Goal: Check status: Check status

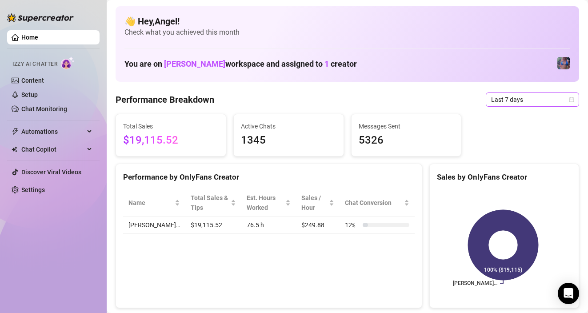
click at [547, 97] on span "Last 7 days" at bounding box center [532, 99] width 83 height 13
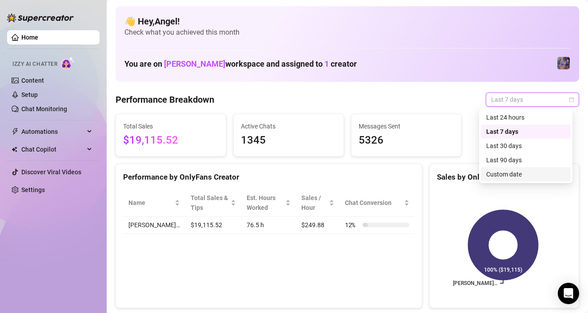
click at [503, 172] on div "Custom date" at bounding box center [525, 174] width 79 height 10
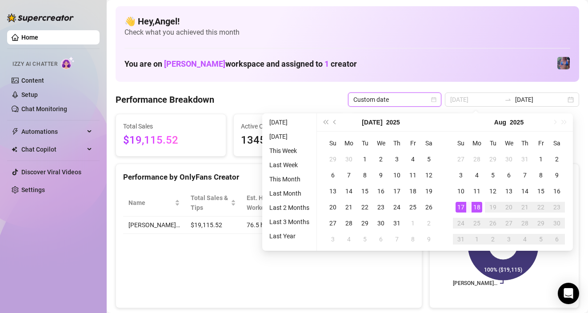
type input "[DATE]"
click at [479, 207] on div "18" at bounding box center [476, 207] width 11 height 11
click at [476, 206] on div "18" at bounding box center [476, 207] width 11 height 11
type input "[DATE]"
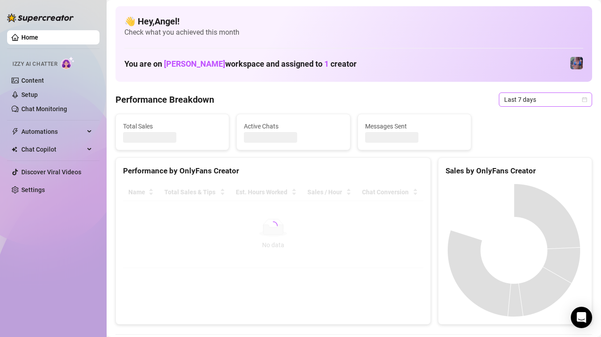
click at [550, 97] on span "Last 7 days" at bounding box center [545, 99] width 83 height 13
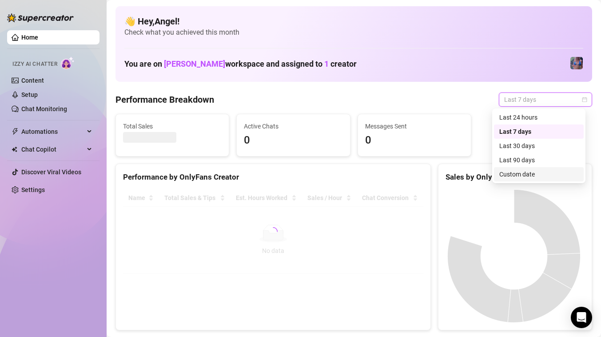
click at [511, 169] on div "Custom date" at bounding box center [538, 174] width 79 height 10
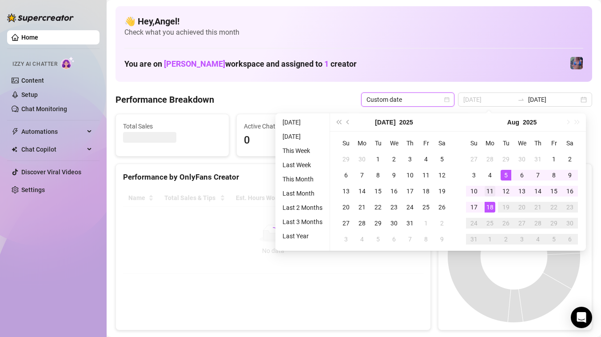
type input "[DATE]"
click at [485, 187] on div "11" at bounding box center [490, 191] width 11 height 11
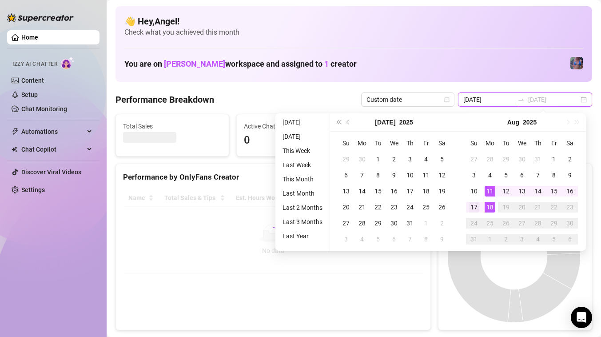
type input "[DATE]"
click at [477, 203] on div "17" at bounding box center [474, 207] width 11 height 11
type input "[DATE]"
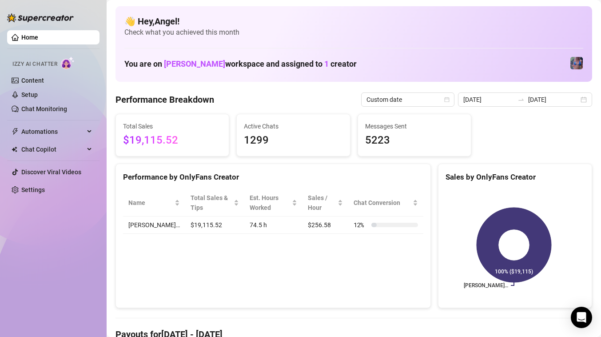
click at [135, 224] on td "[PERSON_NAME]…" at bounding box center [154, 224] width 62 height 17
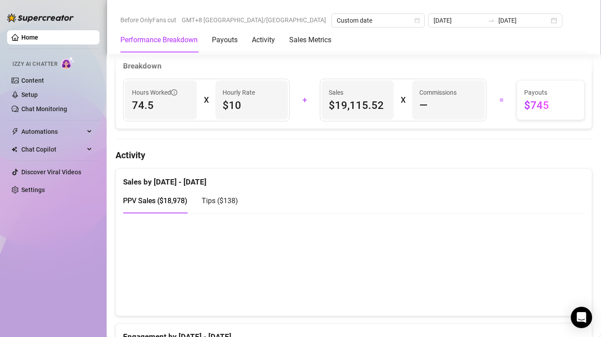
scroll to position [349, 0]
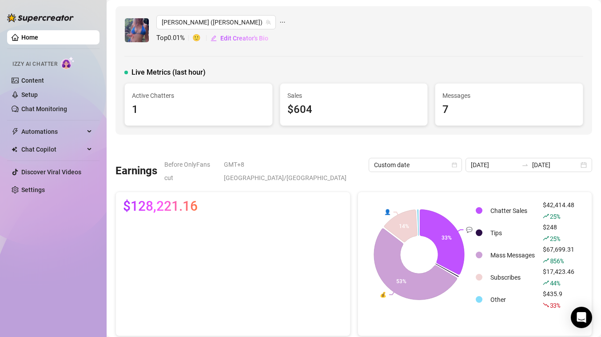
click at [21, 35] on link "Home" at bounding box center [29, 37] width 17 height 7
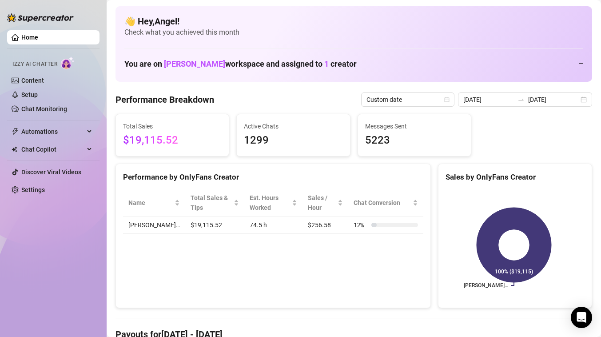
click at [21, 35] on link "Home" at bounding box center [29, 37] width 17 height 7
click at [528, 101] on div at bounding box center [521, 99] width 14 height 7
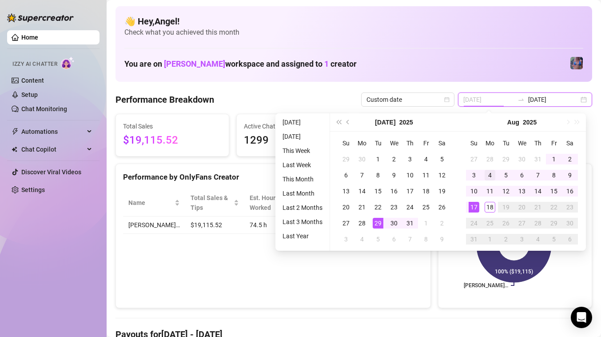
type input "[DATE]"
click at [490, 175] on div "4" at bounding box center [490, 175] width 11 height 11
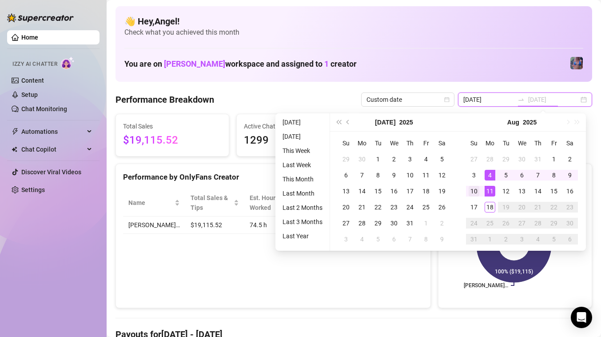
type input "[DATE]"
click at [478, 190] on div "10" at bounding box center [474, 191] width 11 height 11
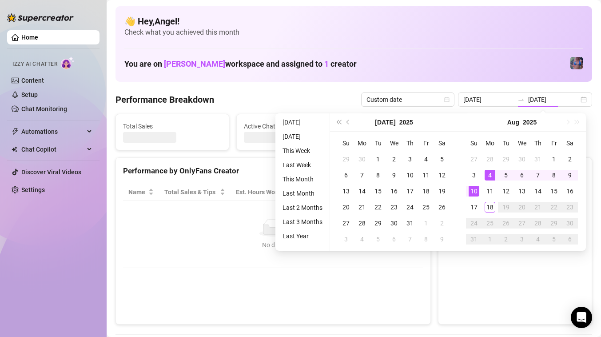
type input "[DATE]"
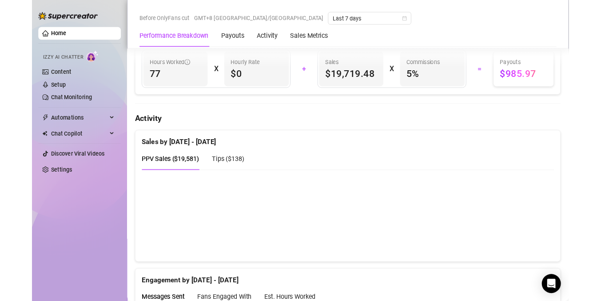
scroll to position [404, 0]
